Goal: Use online tool/utility: Use online tool/utility

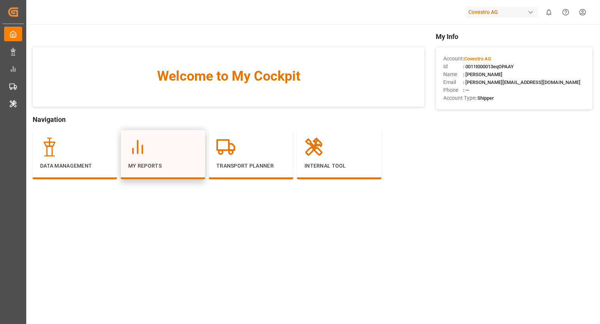
click at [140, 160] on div "My Reports" at bounding box center [162, 154] width 69 height 32
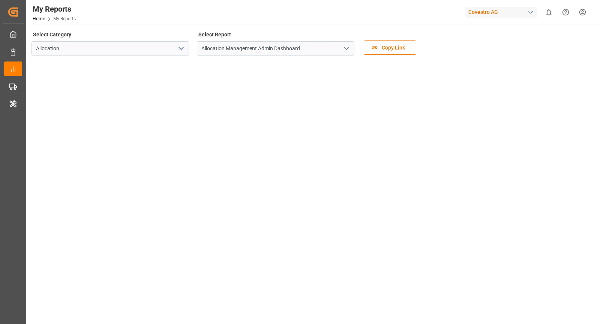
click at [349, 50] on icon "open menu" at bounding box center [346, 48] width 9 height 9
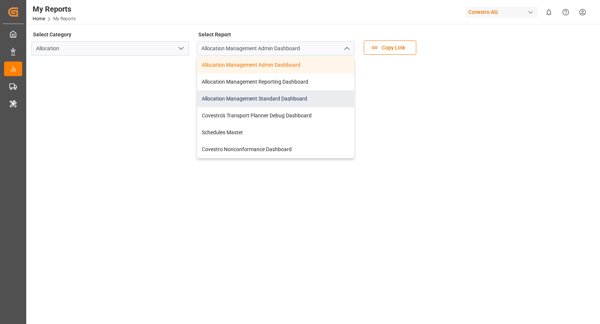
click at [313, 93] on div "Allocation Management Standard Dashboard" at bounding box center [275, 98] width 157 height 17
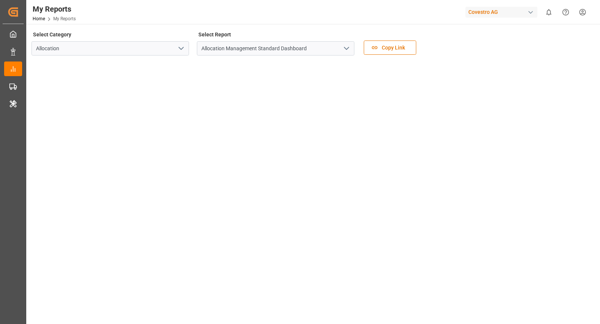
click at [468, 52] on div "Select Category Allocation Select Report Allocation Management Standard Dashboa…" at bounding box center [312, 44] width 562 height 31
click at [575, 11] on html "Created by potrace 1.15, written by Peter Selinger 2001-2017 Created by potrace…" at bounding box center [300, 162] width 600 height 324
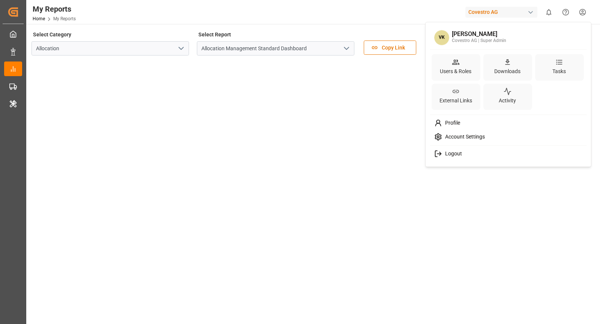
click at [461, 113] on div "VK Vasantha Kumar Covestro AG | Super Admin Users & Roles Downloads Tasks Exter…" at bounding box center [508, 95] width 163 height 142
click at [461, 117] on div "Profile" at bounding box center [508, 123] width 154 height 14
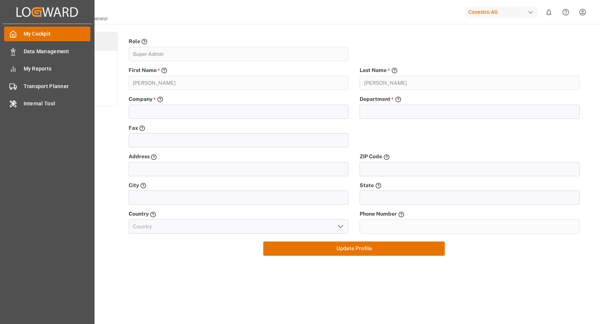
click at [20, 29] on div "My Cockpit My Cockpit" at bounding box center [47, 34] width 86 height 15
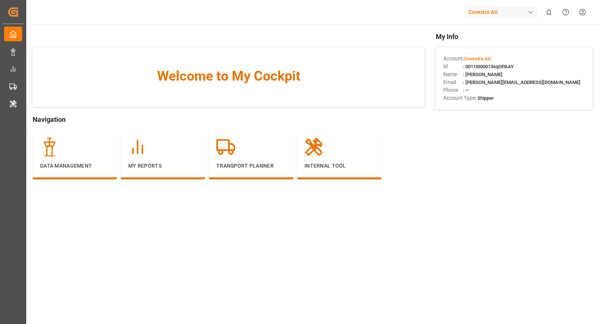
click at [480, 66] on span ": 0011t000013eqOPAAY" at bounding box center [488, 67] width 51 height 6
copy span "0011t000013eqOPAAY"
click at [337, 152] on div at bounding box center [338, 147] width 69 height 19
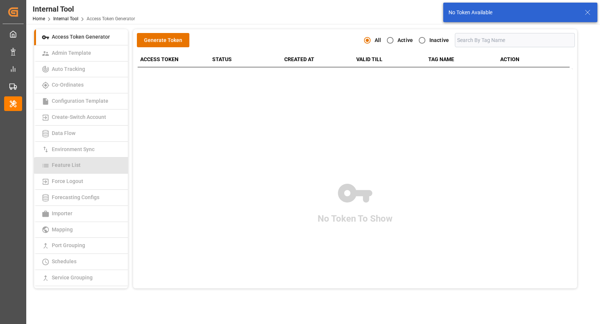
scroll to position [139, 0]
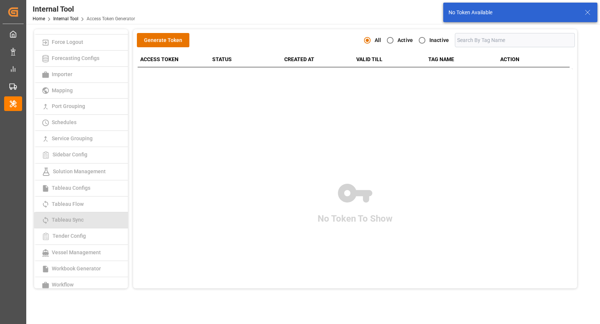
click at [72, 212] on link "Tableau Sync" at bounding box center [81, 220] width 94 height 16
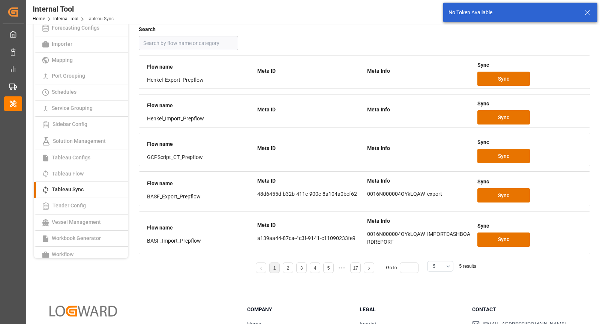
scroll to position [50, 0]
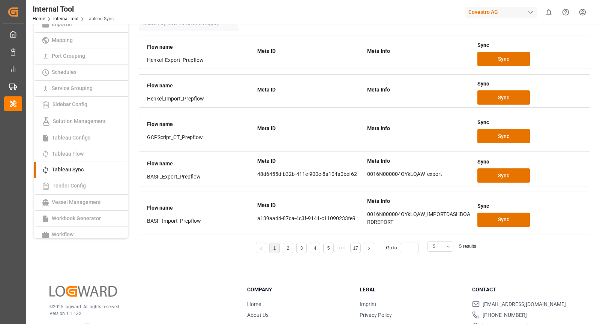
click at [448, 245] on button "5" at bounding box center [440, 246] width 26 height 10
click at [436, 319] on div "25" at bounding box center [439, 327] width 25 height 23
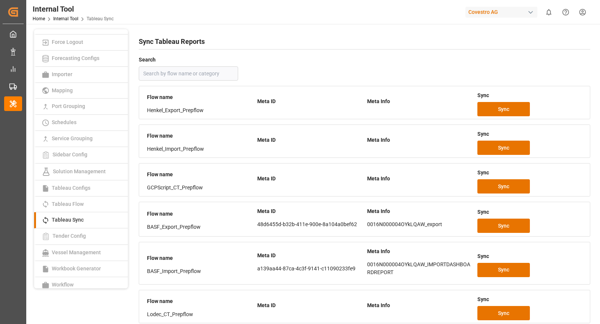
scroll to position [458, 0]
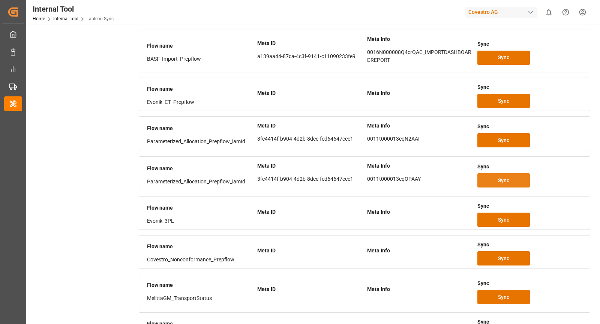
click at [510, 176] on button "Sync" at bounding box center [503, 180] width 52 height 14
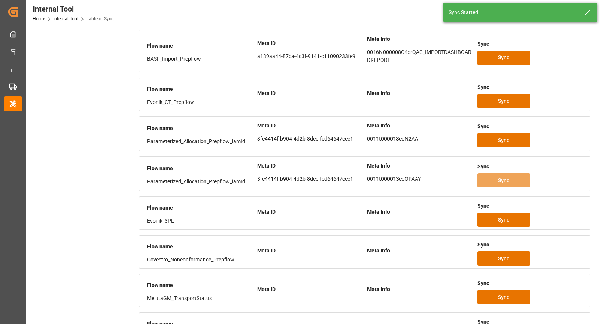
click at [110, 91] on div "Access Token Generator Admin Template Auto Tracking Co-Ordinates Configuration …" at bounding box center [80, 112] width 99 height 1081
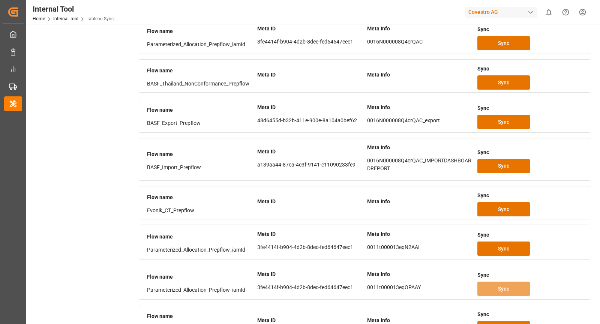
scroll to position [103, 0]
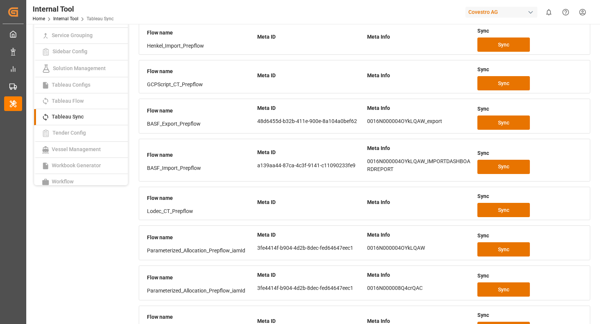
click at [529, 7] on div "Covestro AG" at bounding box center [501, 12] width 72 height 11
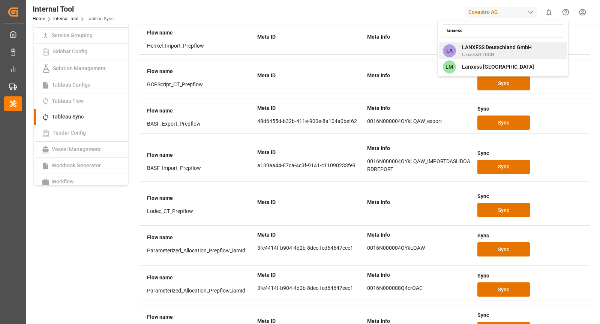
type input "lanxess"
click at [509, 52] on span "LanxessD-LDGH" at bounding box center [497, 54] width 70 height 7
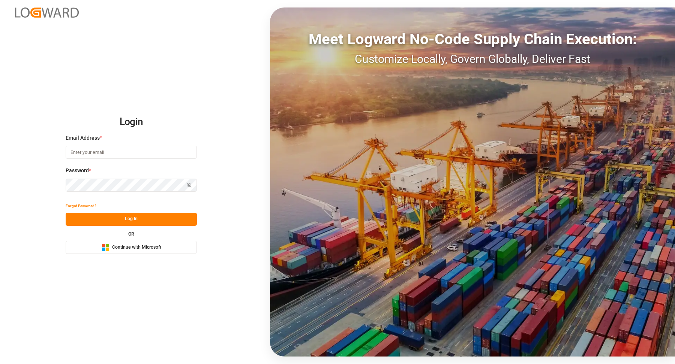
click at [151, 247] on span "Continue with Microsoft" at bounding box center [136, 247] width 49 height 7
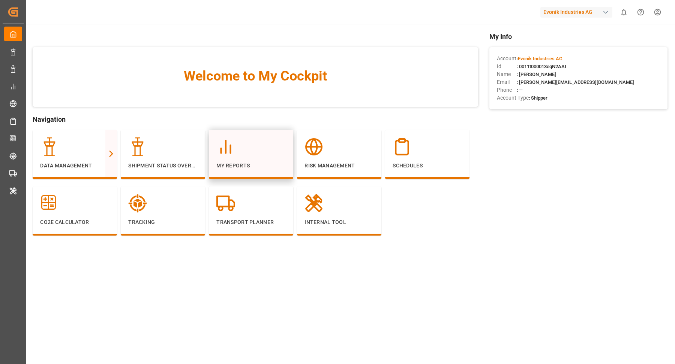
click at [253, 159] on div "My Reports" at bounding box center [250, 154] width 69 height 32
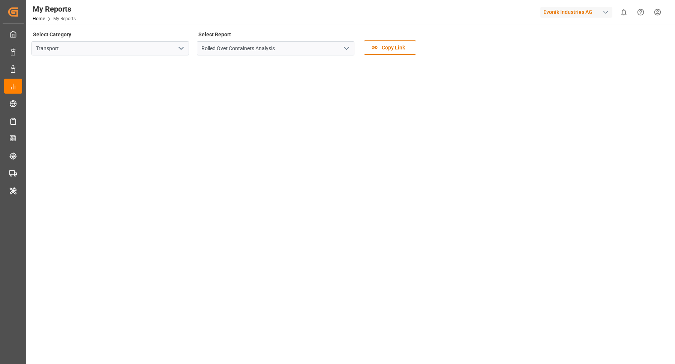
click at [184, 51] on icon "open menu" at bounding box center [181, 48] width 9 height 9
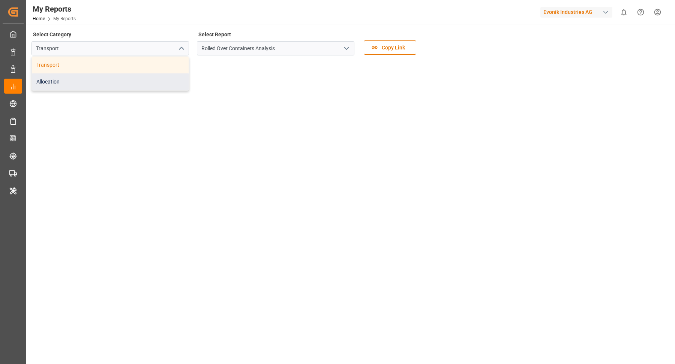
click at [145, 80] on div "Allocation" at bounding box center [110, 81] width 157 height 17
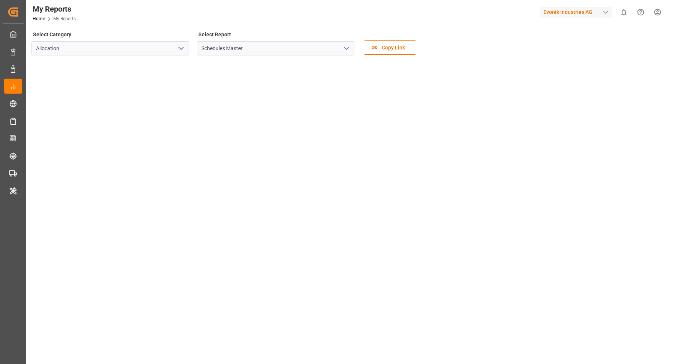
click at [349, 51] on icon "open menu" at bounding box center [346, 48] width 9 height 9
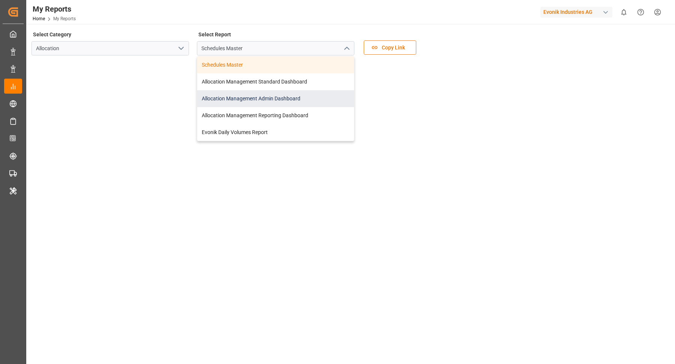
click at [295, 91] on div "Allocation Management Admin Dashboard" at bounding box center [275, 98] width 157 height 17
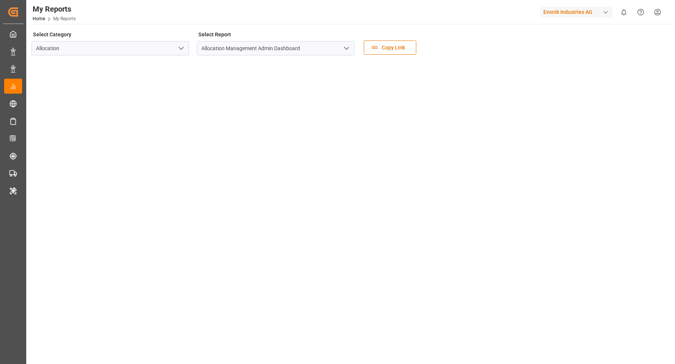
click at [348, 51] on icon "open menu" at bounding box center [346, 48] width 9 height 9
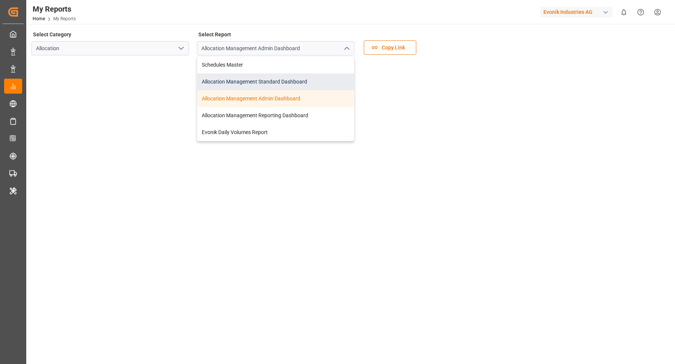
click at [305, 77] on div "Allocation Management Standard Dashboard" at bounding box center [275, 81] width 157 height 17
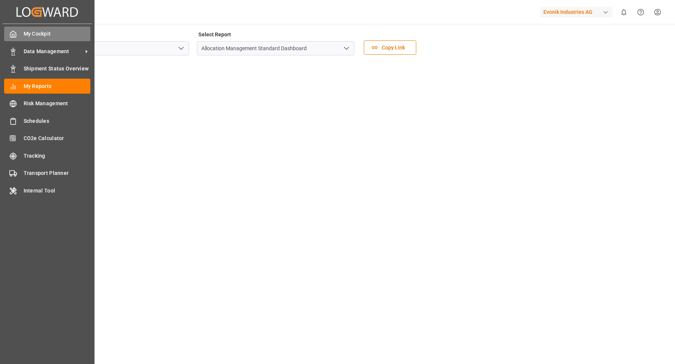
click at [15, 38] on div "My Cockpit My Cockpit" at bounding box center [47, 34] width 86 height 15
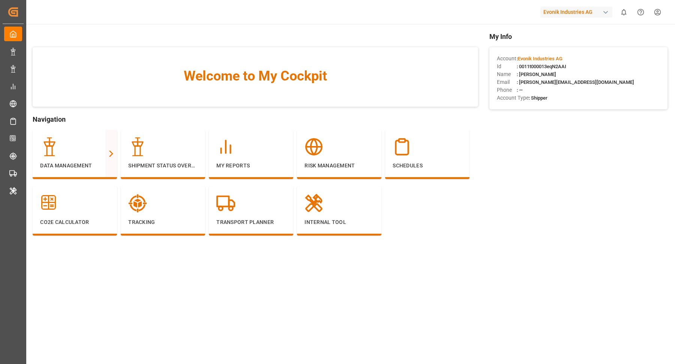
click at [534, 67] on span ": 0011t000013eqN2AAI" at bounding box center [541, 67] width 49 height 6
copy span "0011t000013eqN2AAI"
click at [331, 209] on div at bounding box center [338, 203] width 69 height 19
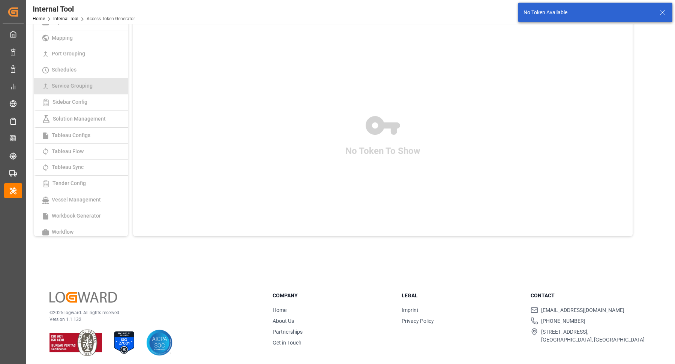
scroll to position [86, 0]
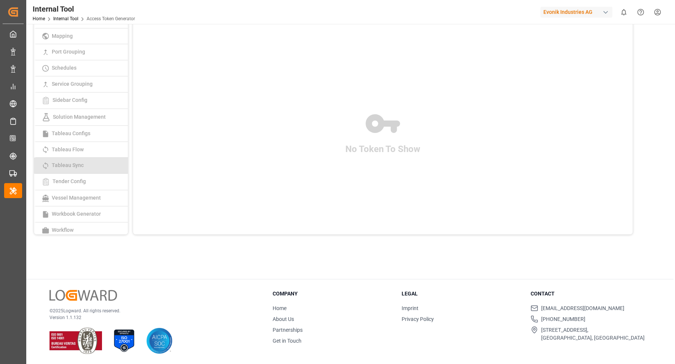
click at [78, 158] on link "Tableau Sync" at bounding box center [81, 166] width 94 height 16
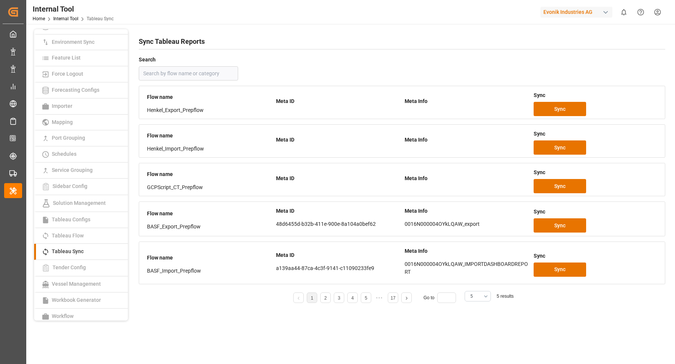
scroll to position [86, 0]
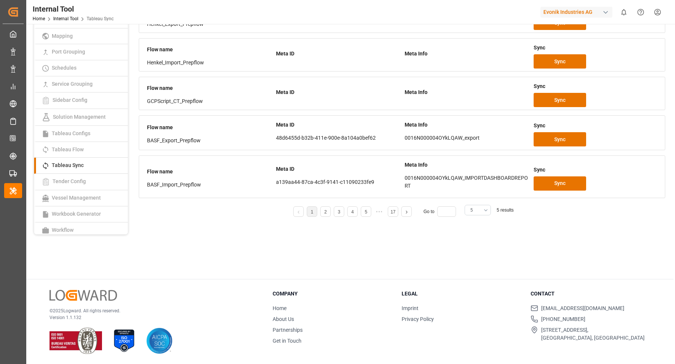
click at [485, 212] on button "5" at bounding box center [477, 210] width 26 height 10
click at [476, 270] on div "25" at bounding box center [477, 264] width 25 height 23
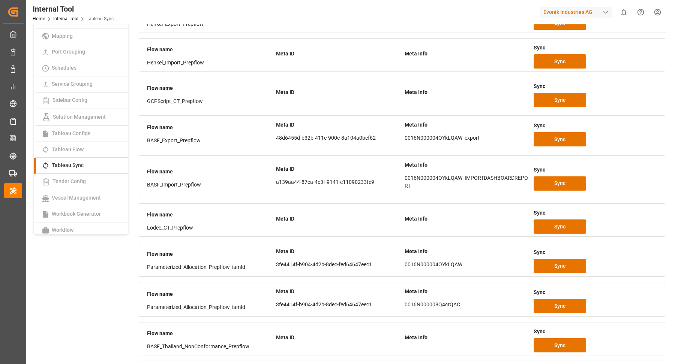
scroll to position [398, 0]
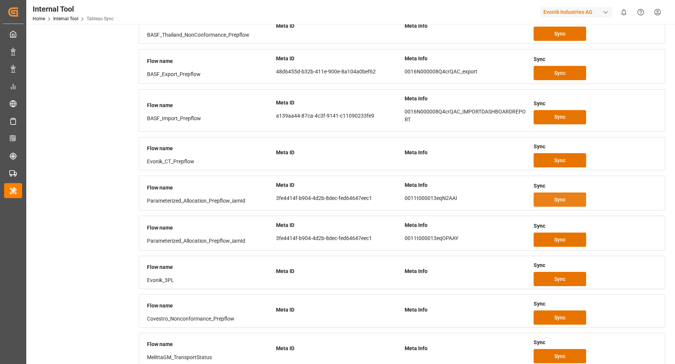
click at [551, 195] on button "Sync" at bounding box center [559, 200] width 52 height 14
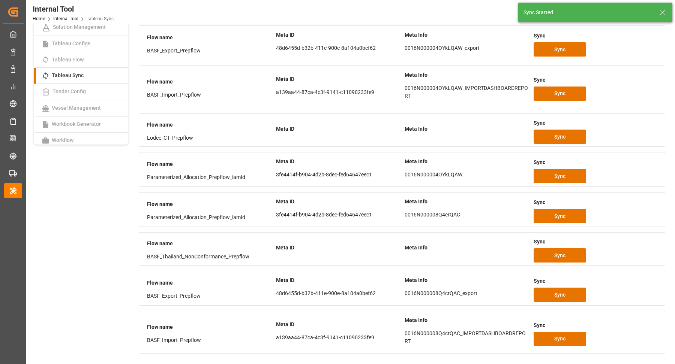
scroll to position [0, 0]
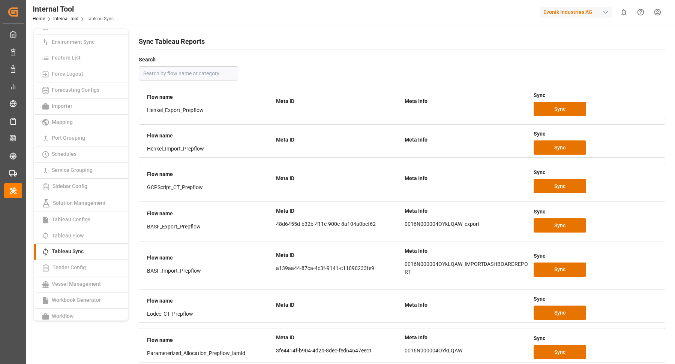
click at [612, 13] on div "Evonik Industries AG" at bounding box center [577, 12] width 75 height 14
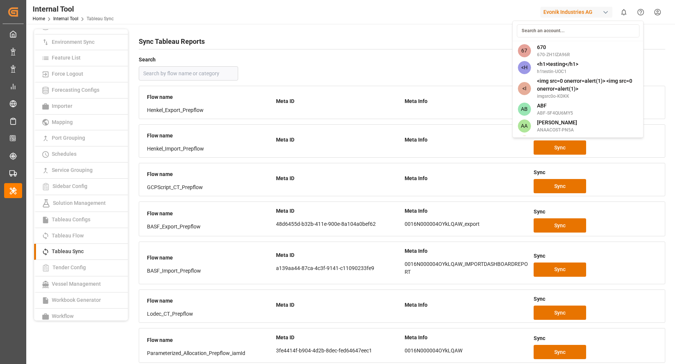
type input "v"
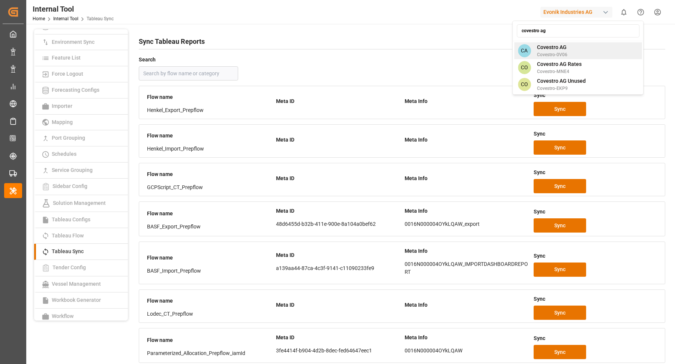
type input "covestro ag"
click at [574, 48] on div "CA Covestro AG Covestro-0V06" at bounding box center [578, 50] width 128 height 17
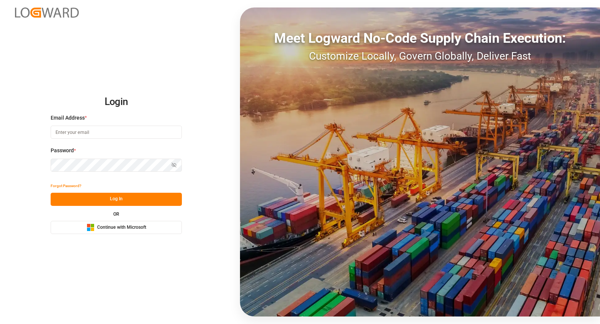
click at [140, 228] on span "Continue with Microsoft" at bounding box center [121, 227] width 49 height 7
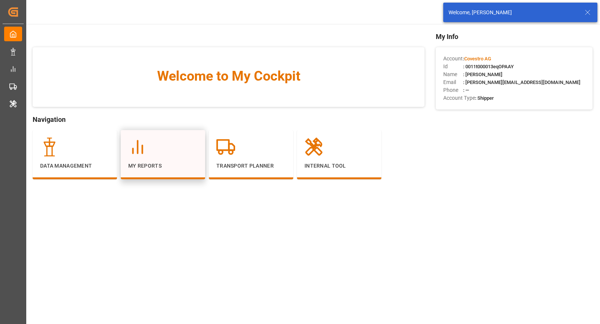
click at [181, 145] on div at bounding box center [162, 147] width 69 height 19
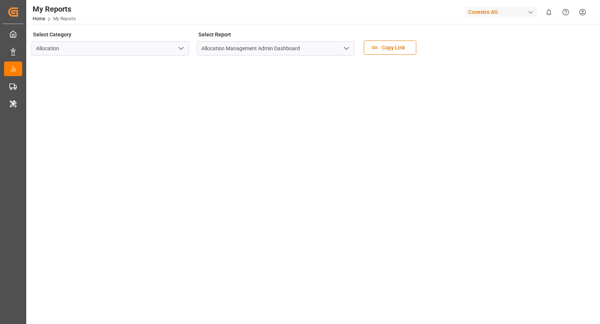
click at [347, 46] on icon "open menu" at bounding box center [346, 48] width 9 height 9
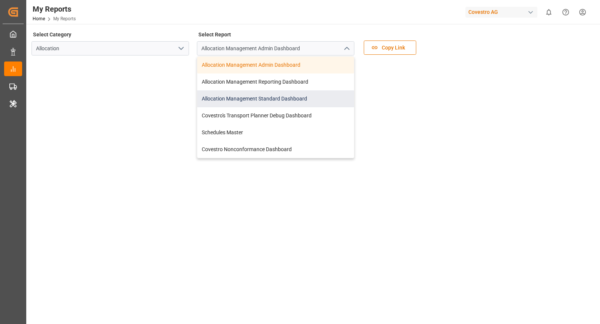
click at [294, 106] on div "Allocation Management Standard Dashboard" at bounding box center [275, 98] width 157 height 17
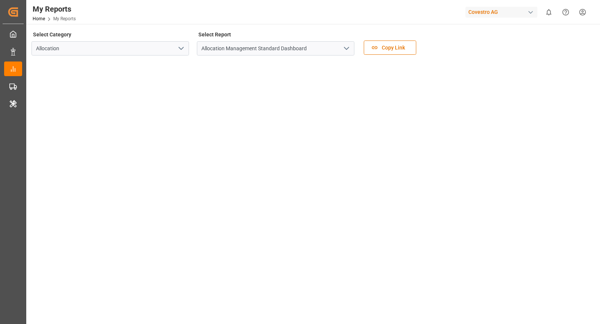
click at [530, 9] on div "button" at bounding box center [530, 12] width 7 height 7
type input "evonik ind"
click at [503, 48] on span "Evonik Industries AG" at bounding box center [486, 47] width 49 height 8
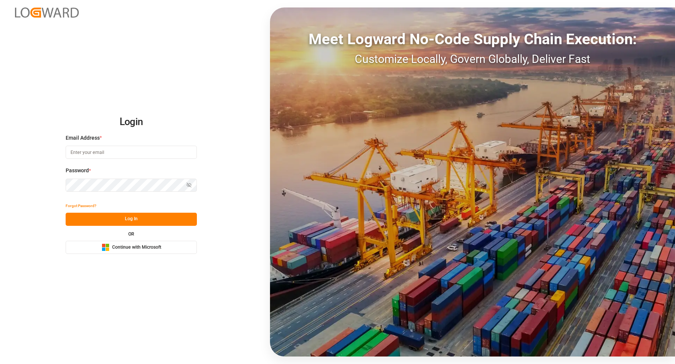
click at [153, 247] on span "Continue with Microsoft" at bounding box center [136, 247] width 49 height 7
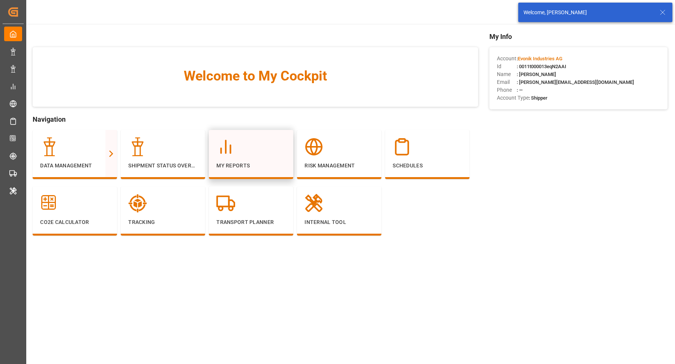
click at [232, 155] on icon at bounding box center [225, 147] width 19 height 19
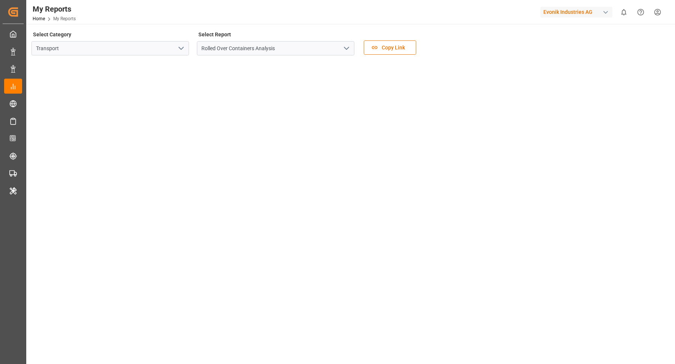
click at [180, 47] on icon "open menu" at bounding box center [181, 48] width 9 height 9
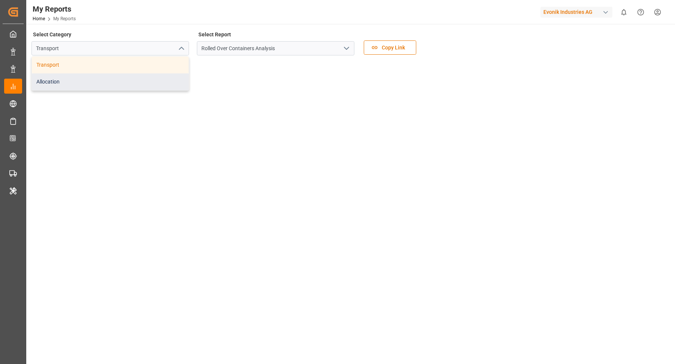
click at [146, 82] on div "Allocation" at bounding box center [110, 81] width 157 height 17
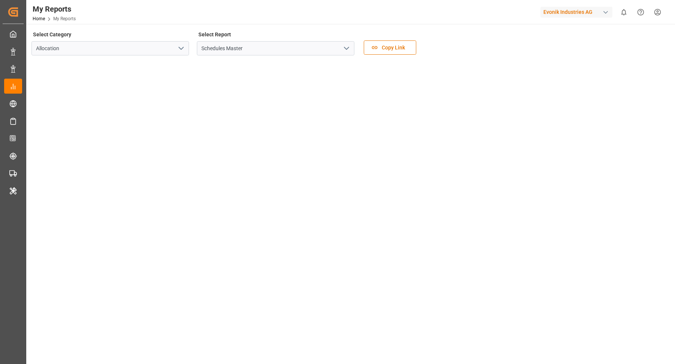
click at [347, 51] on icon "open menu" at bounding box center [346, 48] width 9 height 9
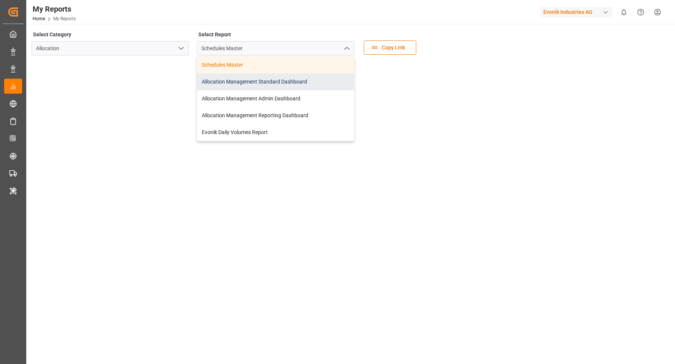
click at [286, 84] on div "Allocation Management Standard Dashboard" at bounding box center [275, 81] width 157 height 17
